Goal: Task Accomplishment & Management: Use online tool/utility

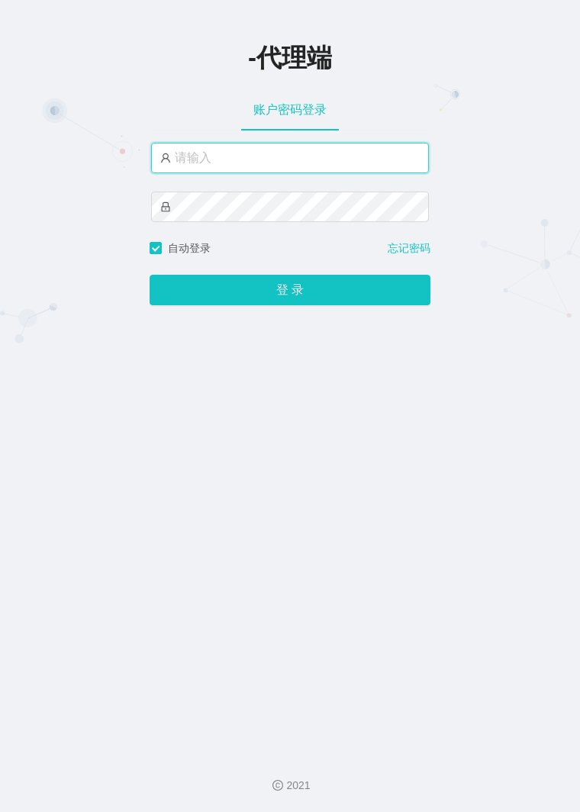
paste input "ccc111"
type input "ccc111"
drag, startPoint x: 268, startPoint y: 164, endPoint x: 138, endPoint y: 166, distance: 129.8
click at [138, 166] on div "-代理端 账户密码登录 ccc111 自动登录 忘记密码 登 录" at bounding box center [290, 370] width 580 height 741
drag, startPoint x: 227, startPoint y: 164, endPoint x: 40, endPoint y: 161, distance: 187.8
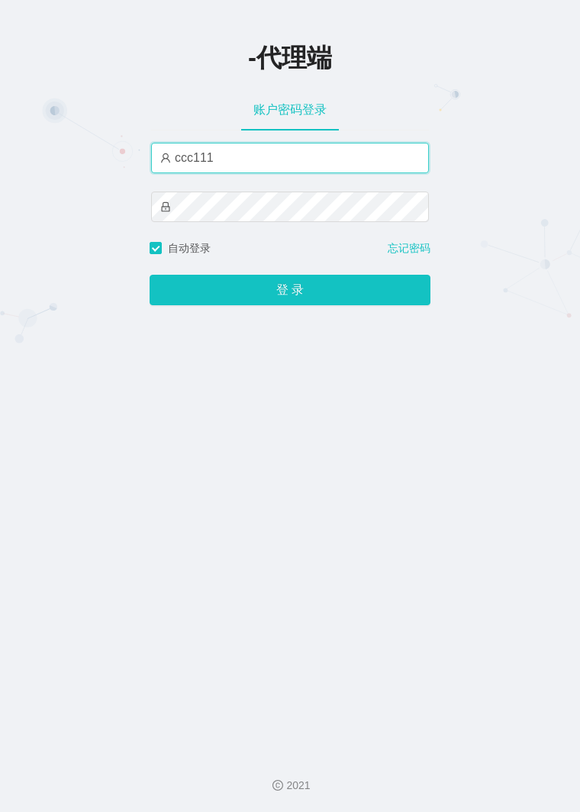
click at [50, 163] on div "-代理端 账户密码登录 ccc111 自动登录 忘记密码 登 录" at bounding box center [290, 370] width 580 height 741
type input "[PERSON_NAME]"
type input "luoshao666"
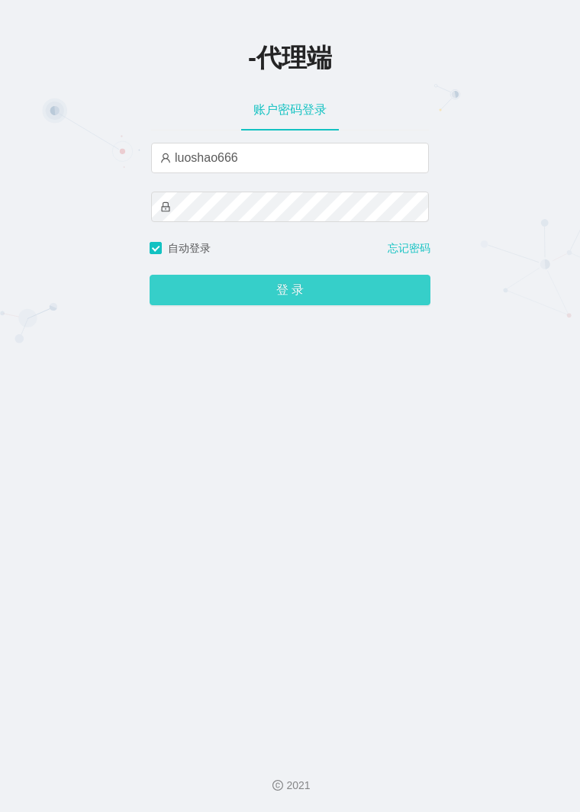
click at [260, 282] on div "登 录" at bounding box center [290, 280] width 281 height 49
click at [260, 282] on button "登 录" at bounding box center [290, 290] width 281 height 31
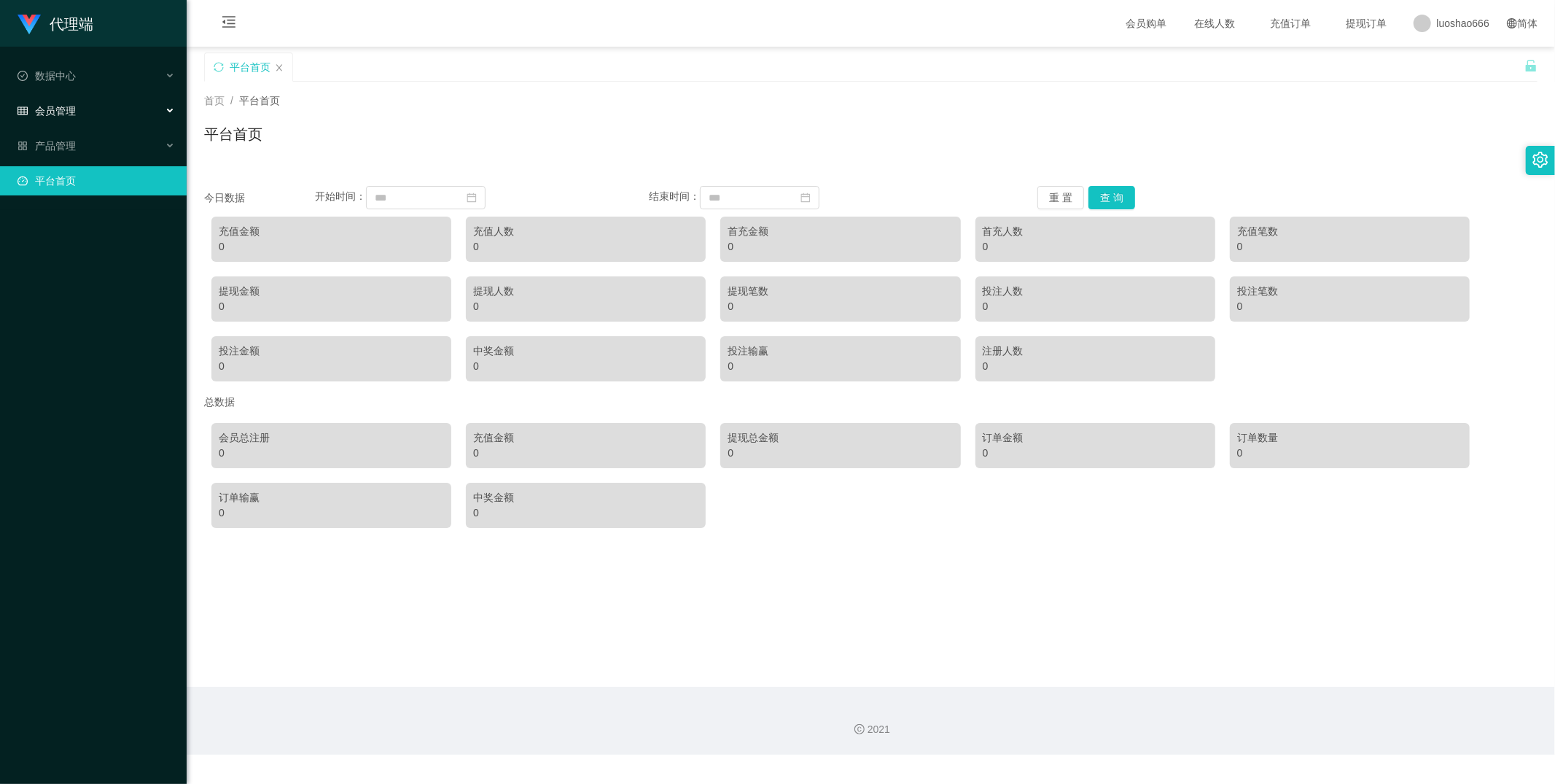
click at [75, 126] on li "会员管理" at bounding box center [93, 113] width 186 height 32
click at [88, 143] on div "产品管理" at bounding box center [93, 145] width 186 height 30
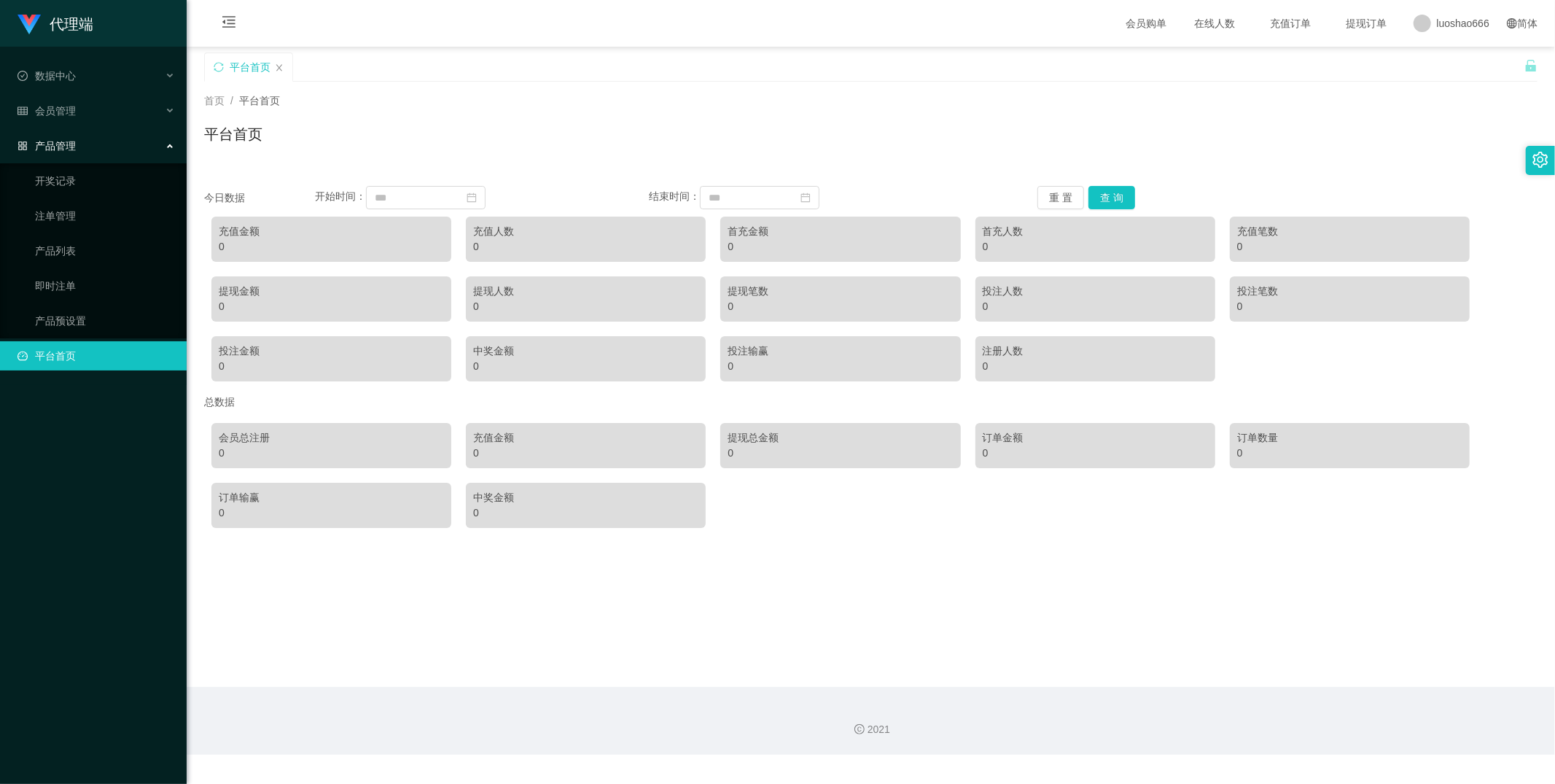
click at [132, 268] on ul "开奖记录 注单管理 产品列表 即时注单 产品预设置" at bounding box center [93, 250] width 186 height 175
drag, startPoint x: 199, startPoint y: 279, endPoint x: 190, endPoint y: 285, distance: 10.8
click at [197, 282] on main "关闭左侧 关闭右侧 关闭其它 刷新页面 平台首页 首页 / 平台首页 / 平台首页 今日数据 开始时间： 结束时间： 重 置 查 询 充值金额 0 充值人数 …" at bounding box center [870, 367] width 1369 height 640
click at [175, 285] on link "即时注单" at bounding box center [105, 286] width 140 height 30
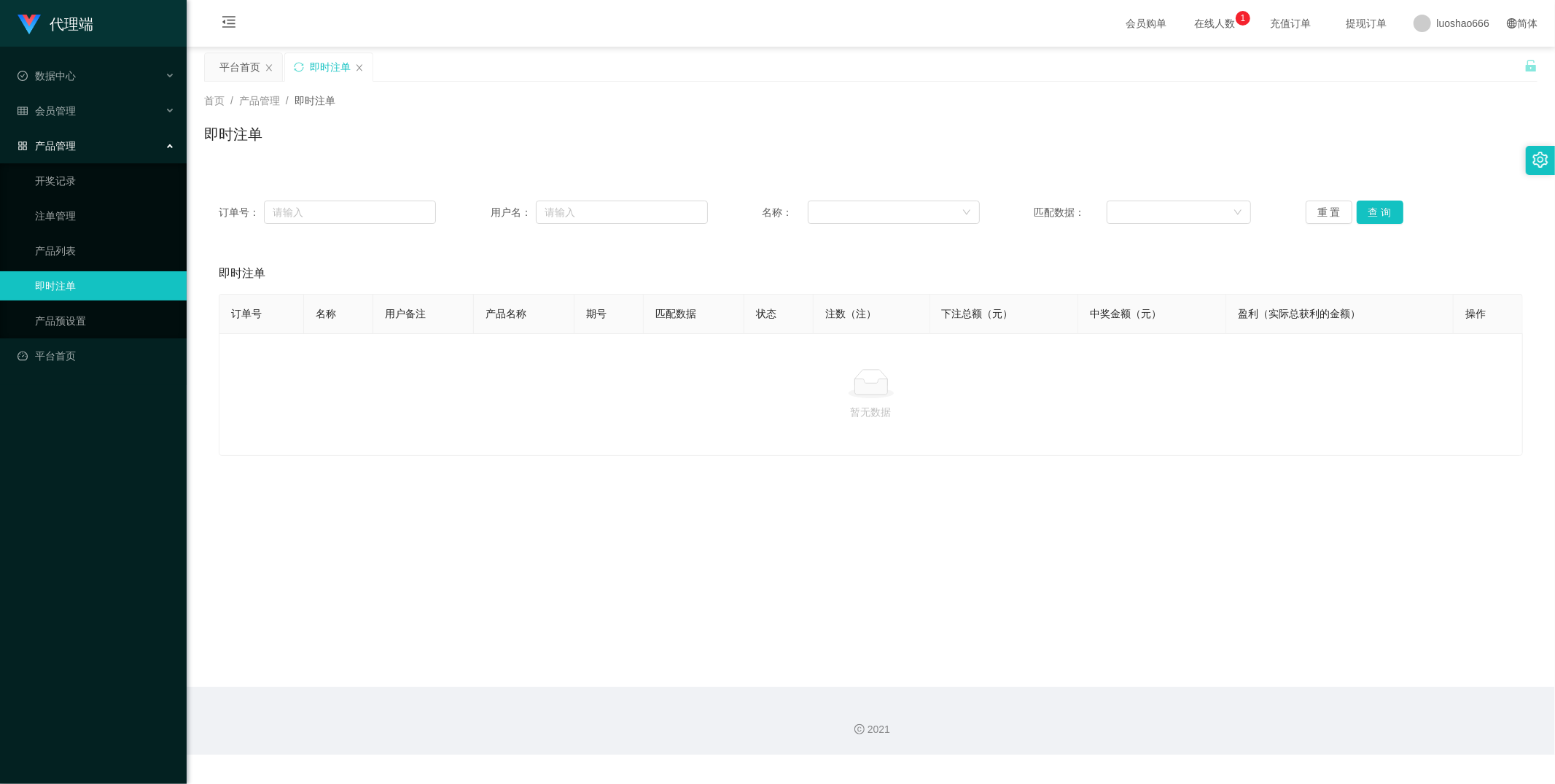
click at [141, 281] on link "即时注单" at bounding box center [105, 286] width 140 height 30
